Goal: Find specific page/section: Find specific page/section

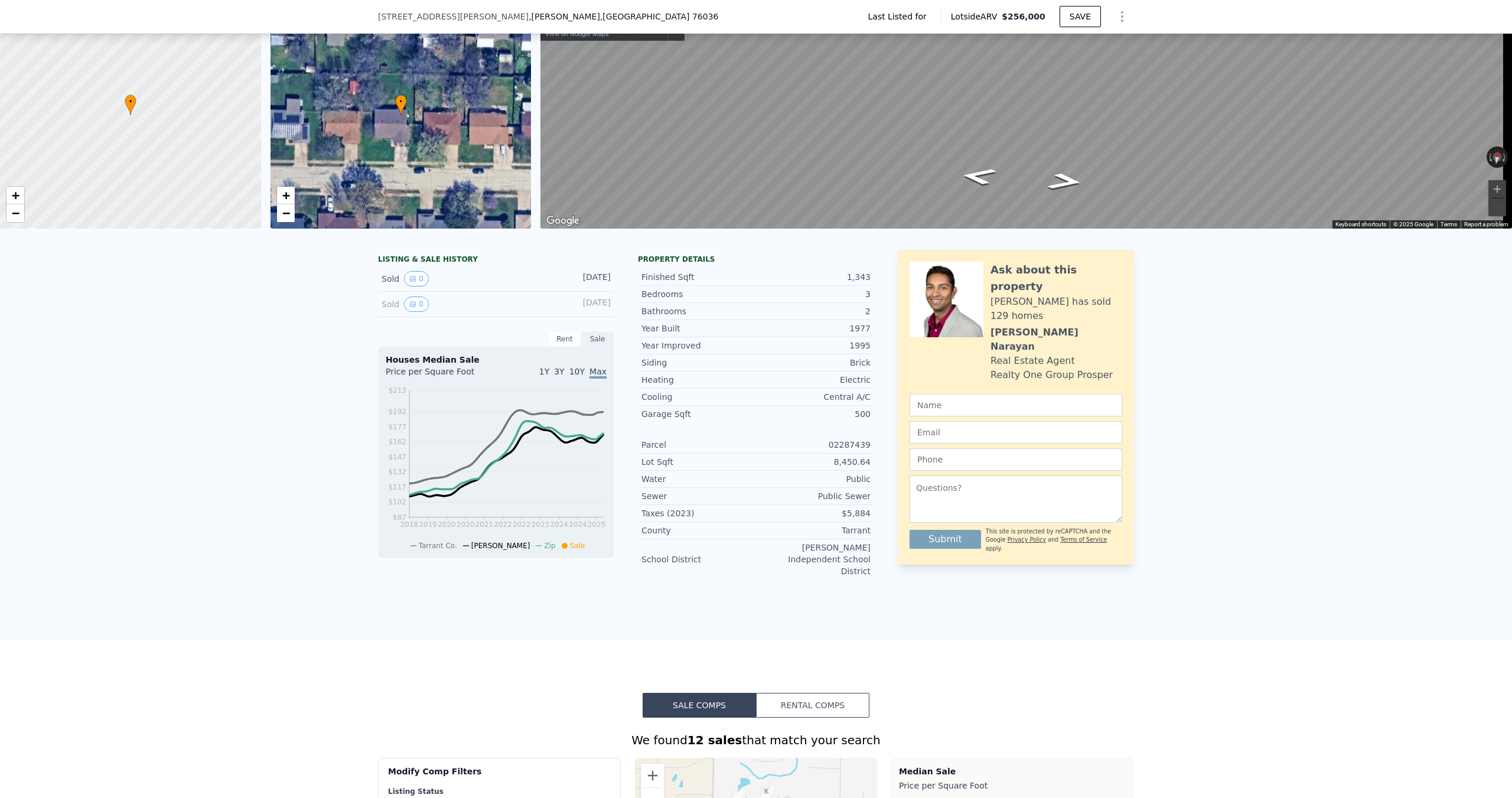
scroll to position [4, 0]
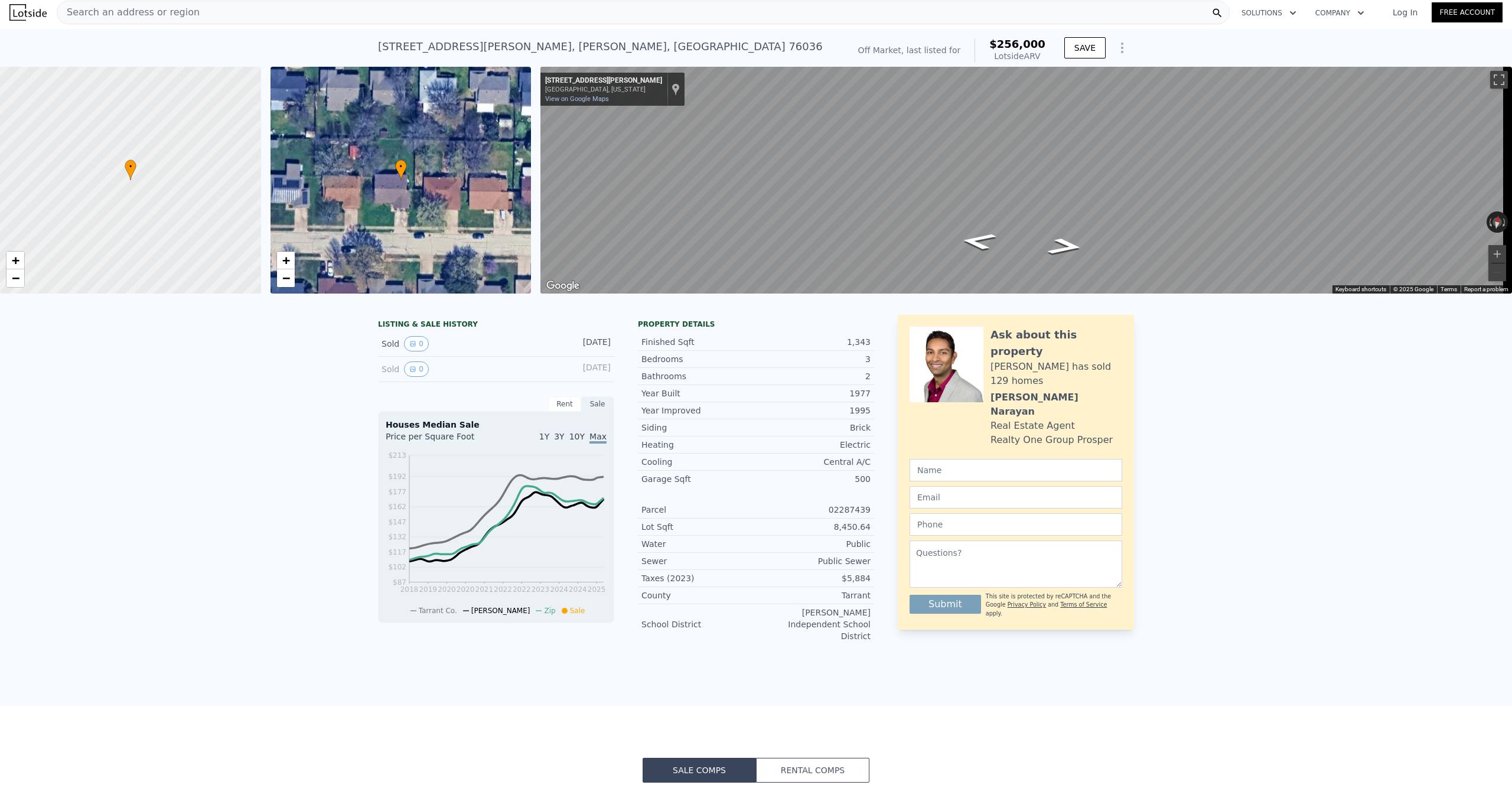
drag, startPoint x: 211, startPoint y: 86, endPoint x: 140, endPoint y: 11, distance: 103.3
click at [140, 11] on span "Search an address or region" at bounding box center [129, 12] width 143 height 14
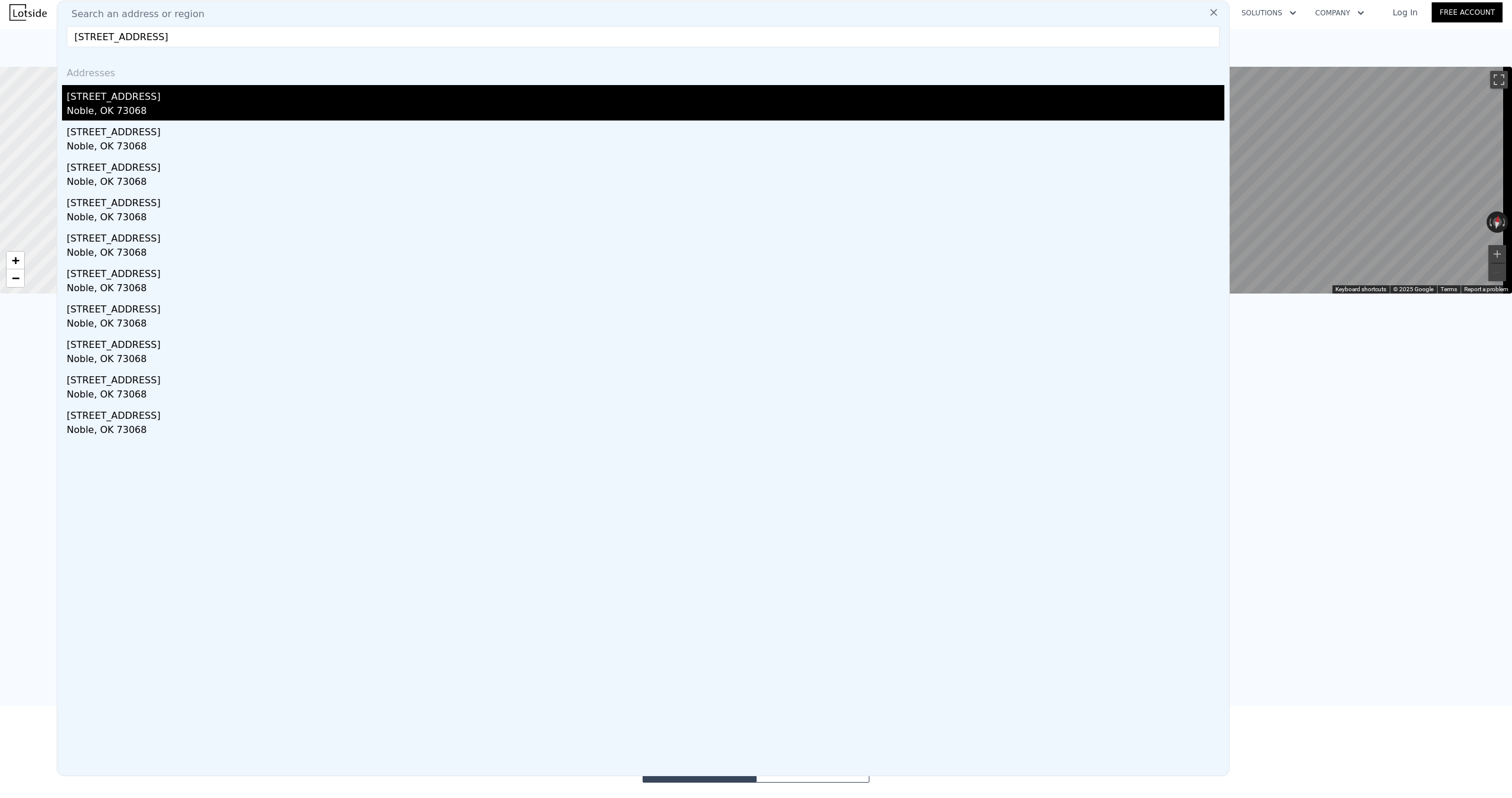
type input "[STREET_ADDRESS]"
click at [123, 99] on div "[STREET_ADDRESS]" at bounding box center [645, 94] width 1157 height 19
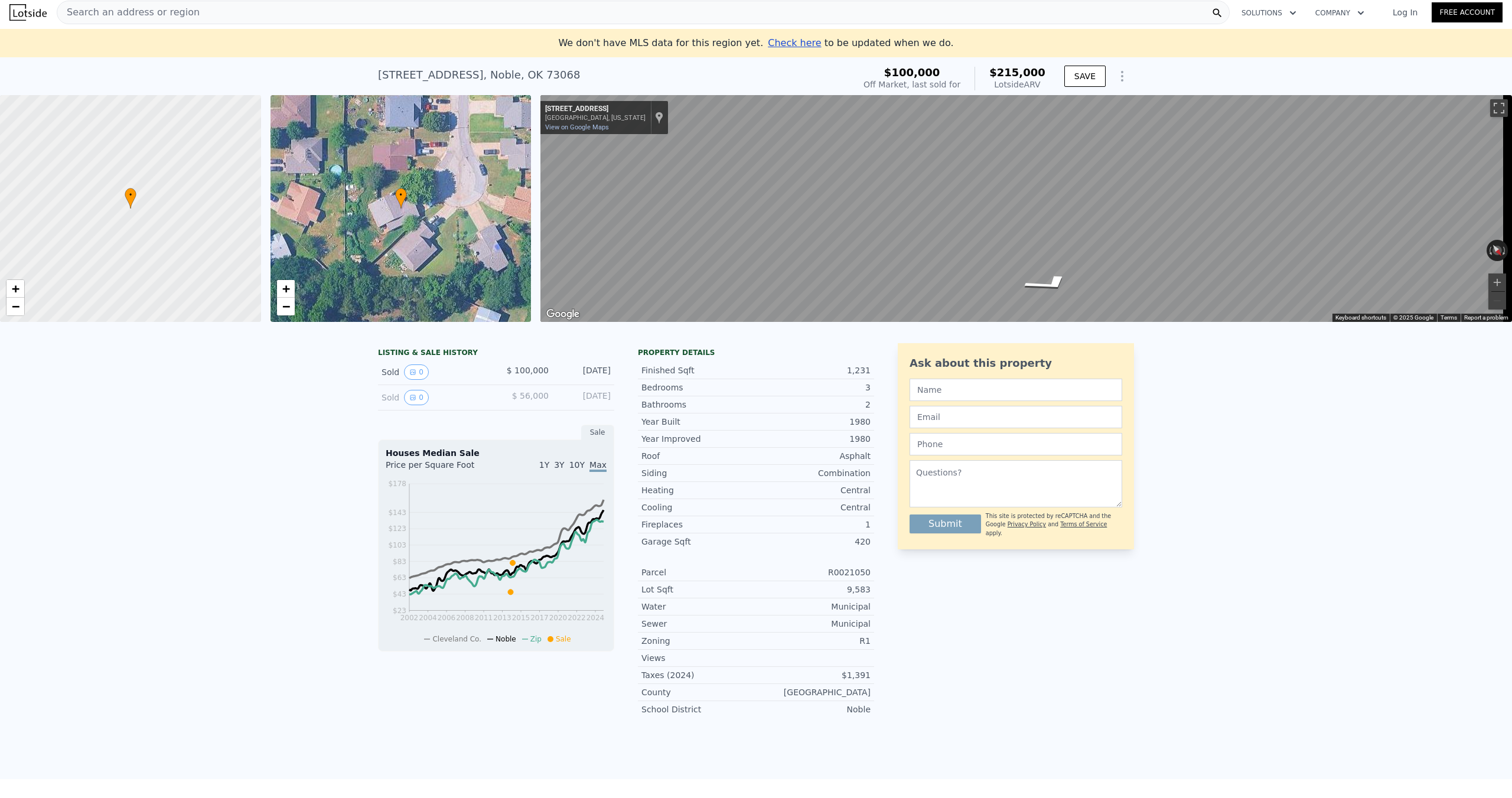
click at [99, 12] on span "Search an address or region" at bounding box center [129, 12] width 143 height 14
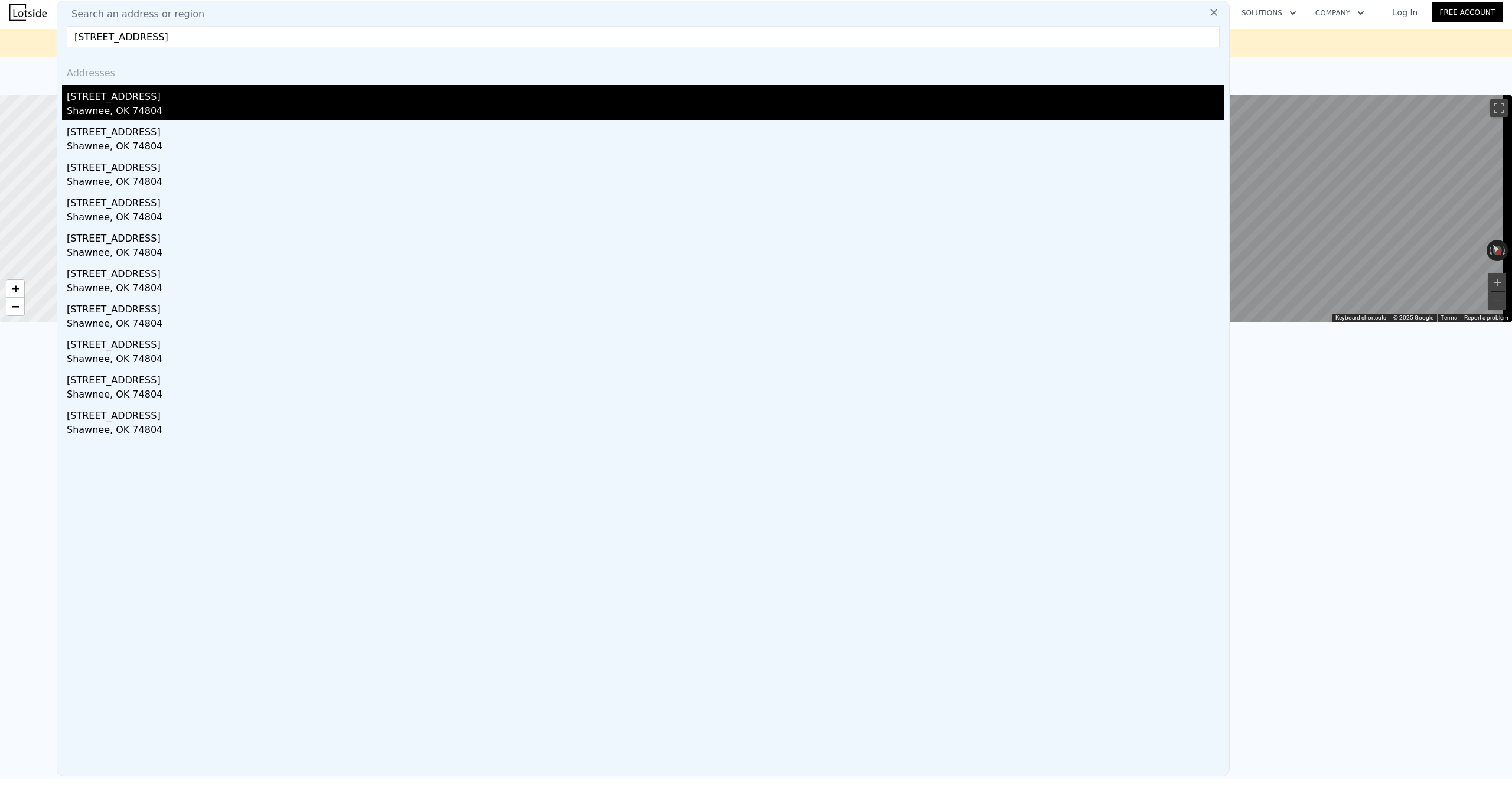
type input "[STREET_ADDRESS]"
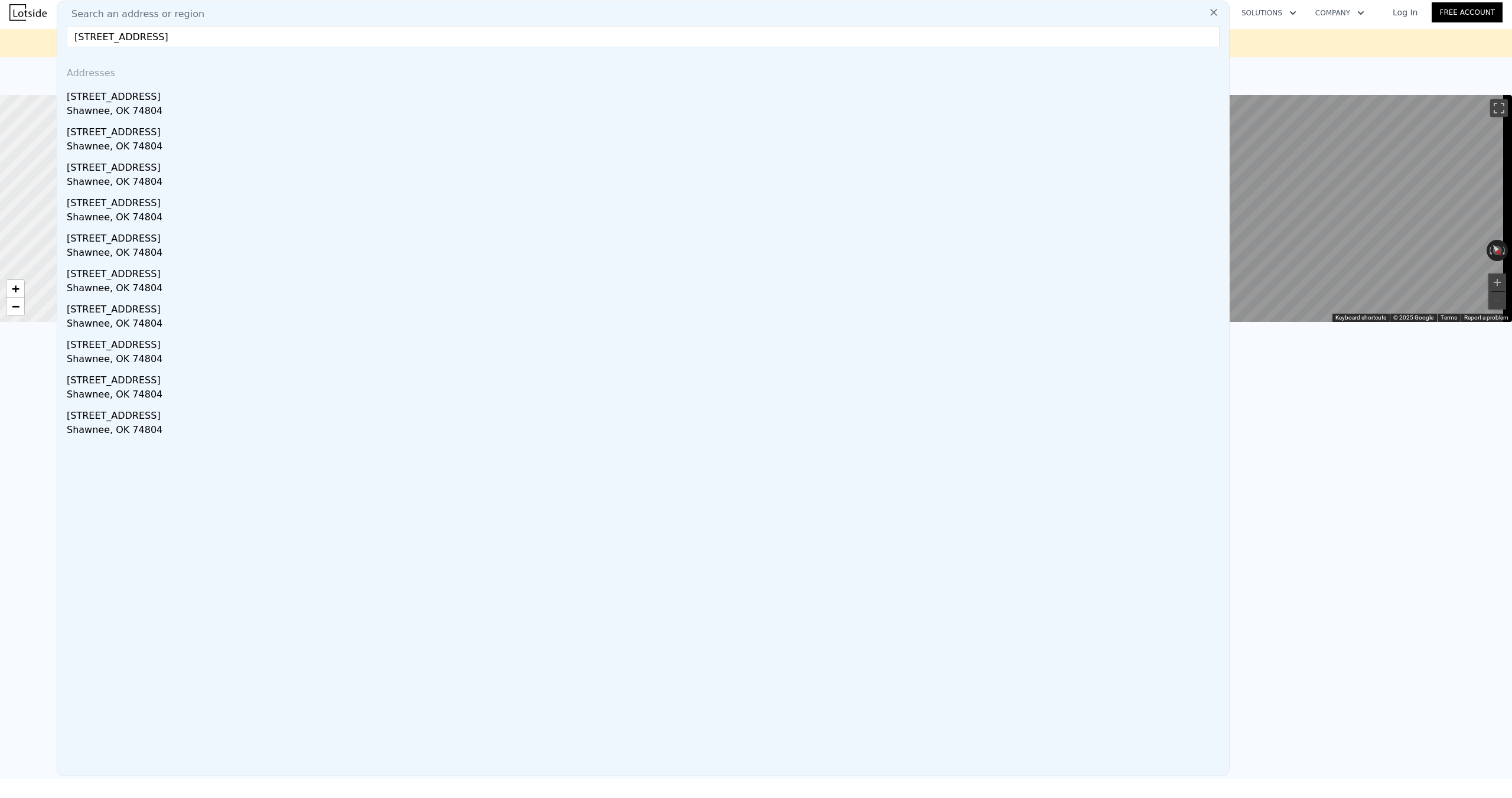
click at [120, 98] on div "[STREET_ADDRESS]" at bounding box center [645, 94] width 1157 height 19
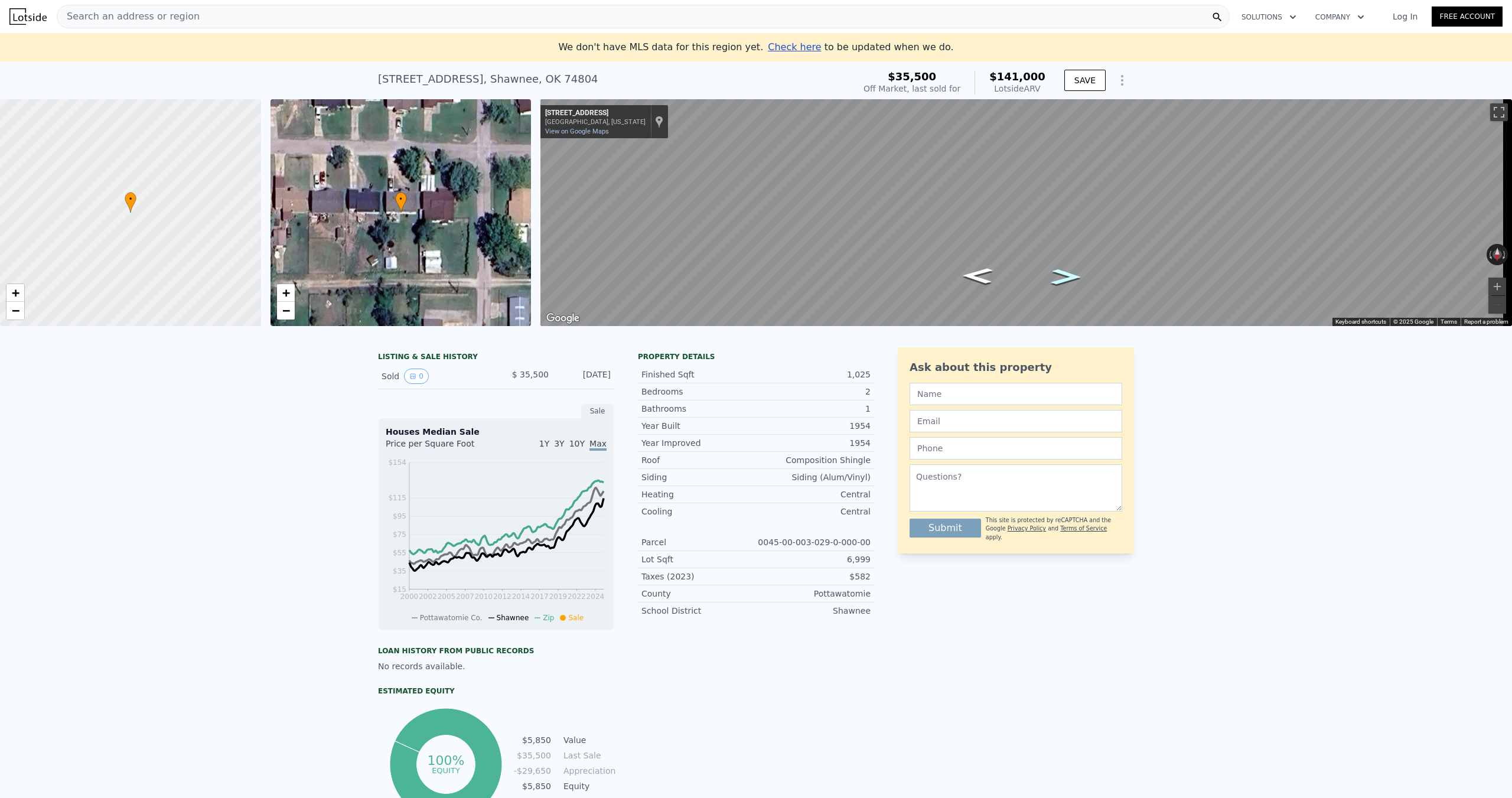
click at [1059, 272] on icon "Go West, W 36th St" at bounding box center [1066, 277] width 56 height 23
click at [995, 272] on icon "Go East, W 36th St" at bounding box center [977, 275] width 56 height 23
